Goal: Check status: Check status

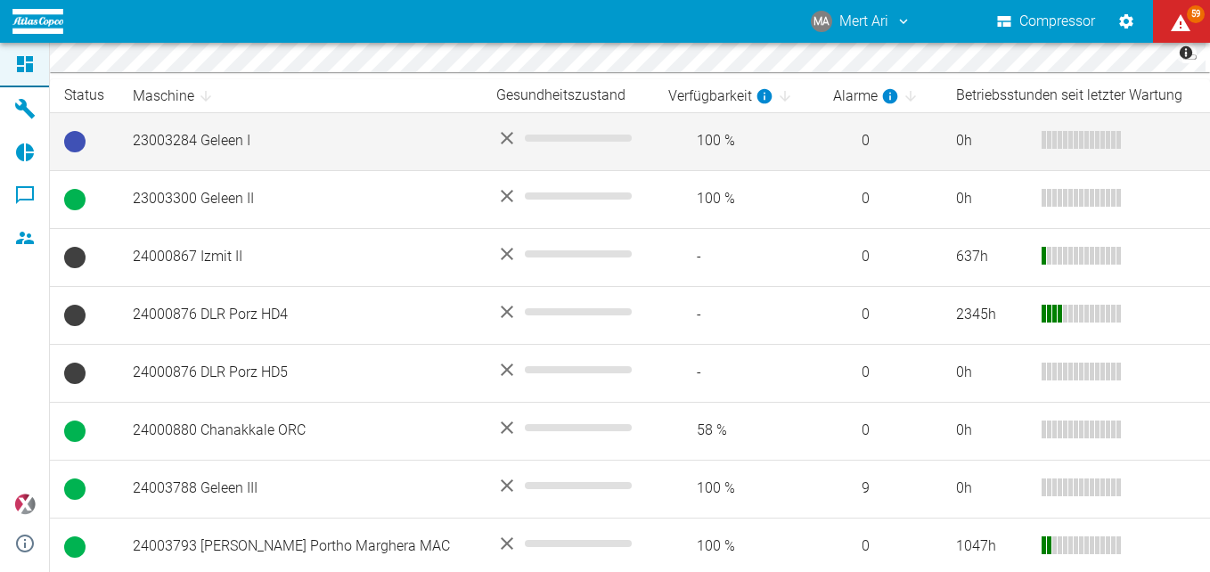
scroll to position [357, 0]
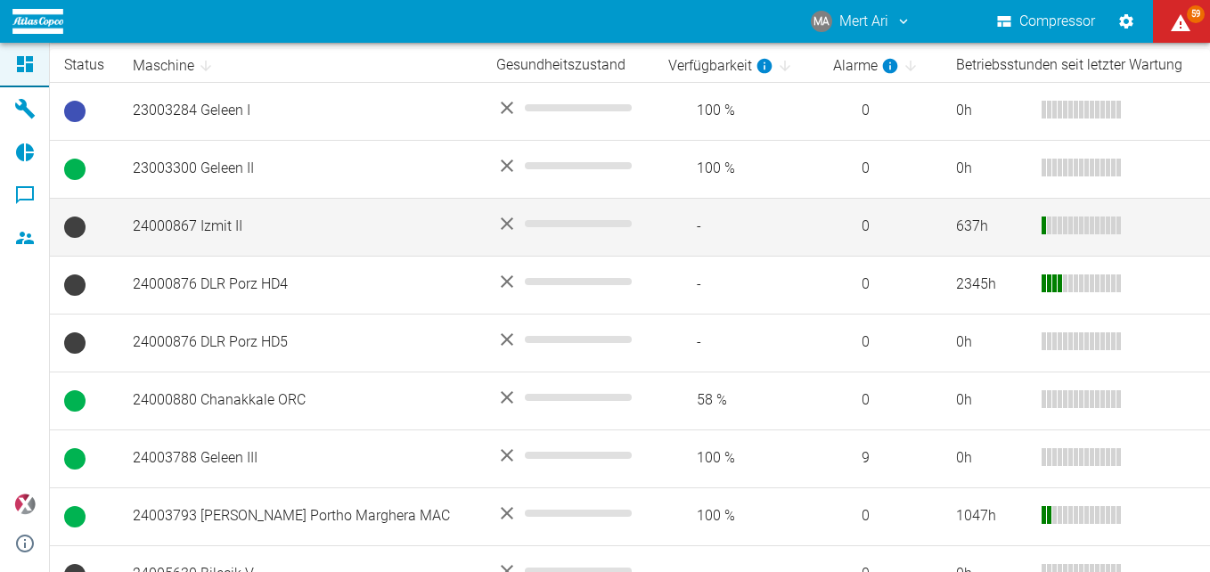
click at [291, 226] on td "24000867 Izmit II" at bounding box center [301, 227] width 364 height 58
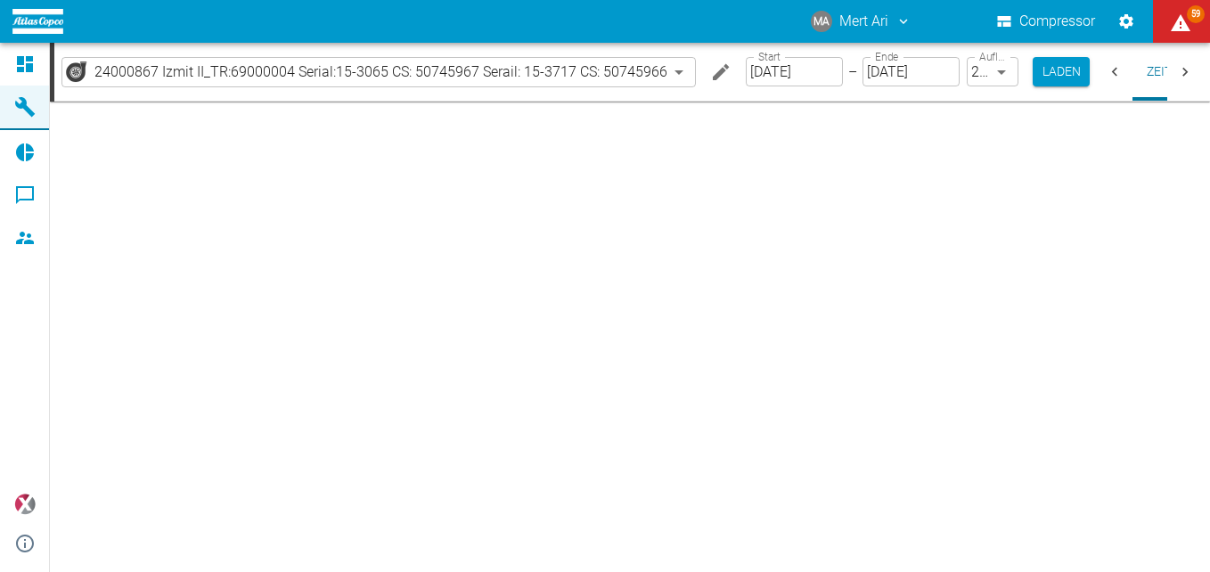
type input "2min"
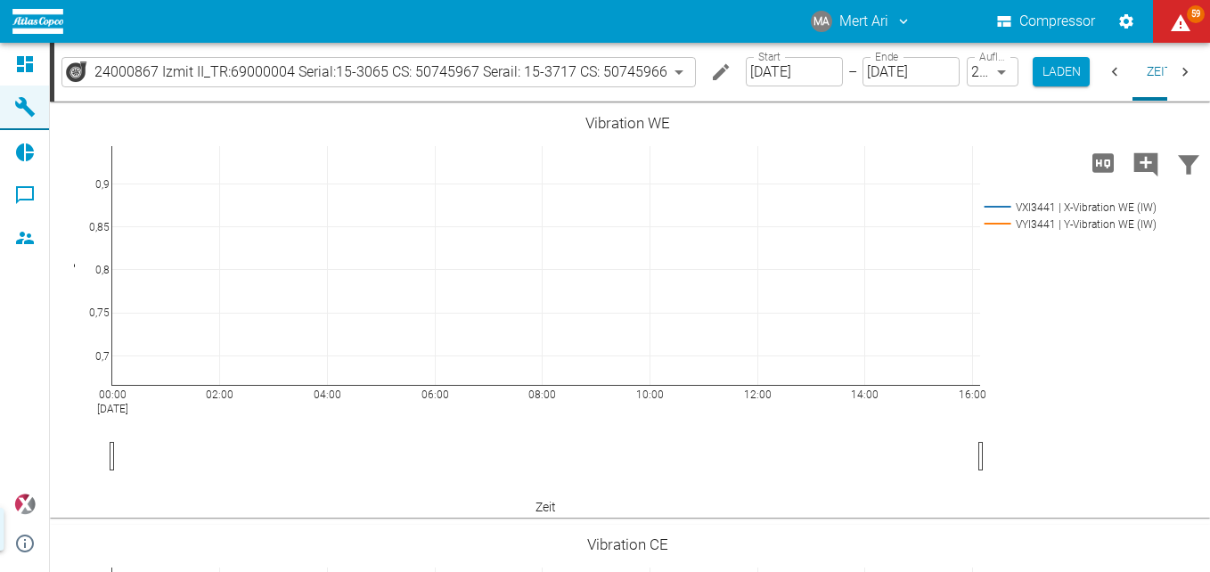
scroll to position [215, 0]
